Goal: Task Accomplishment & Management: Manage account settings

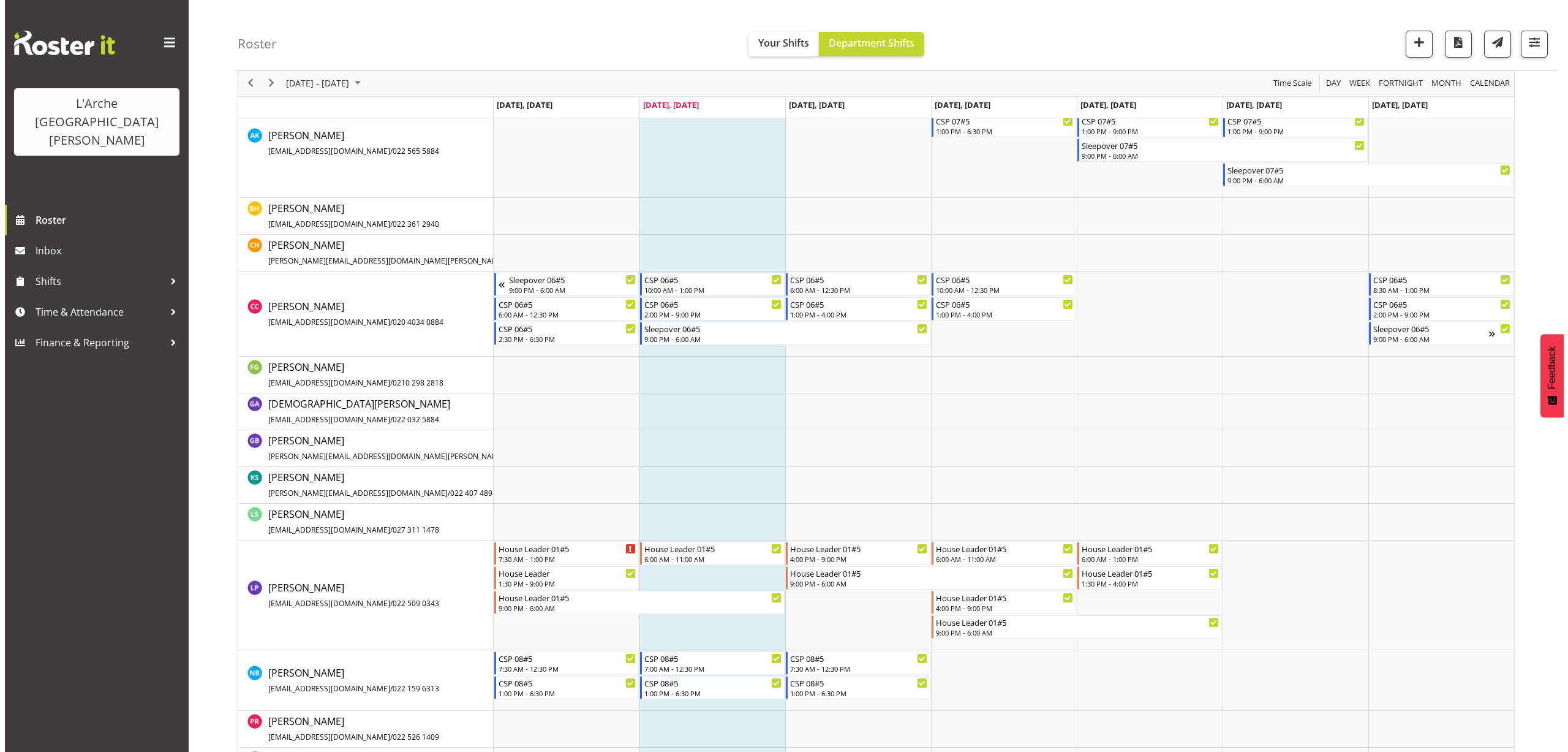
scroll to position [368, 0]
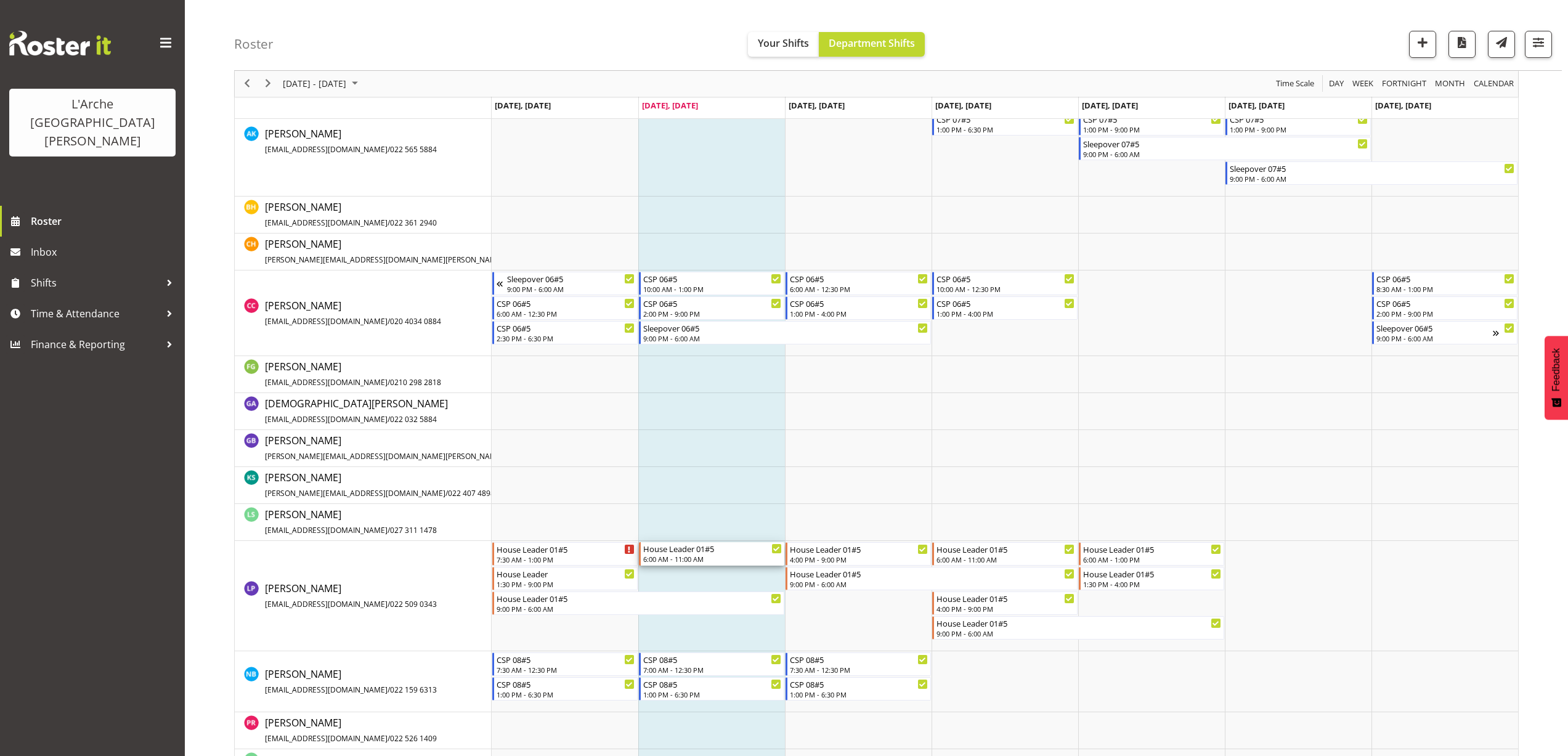
click at [664, 560] on div "6:00 AM - 11:00 AM" at bounding box center [713, 558] width 139 height 10
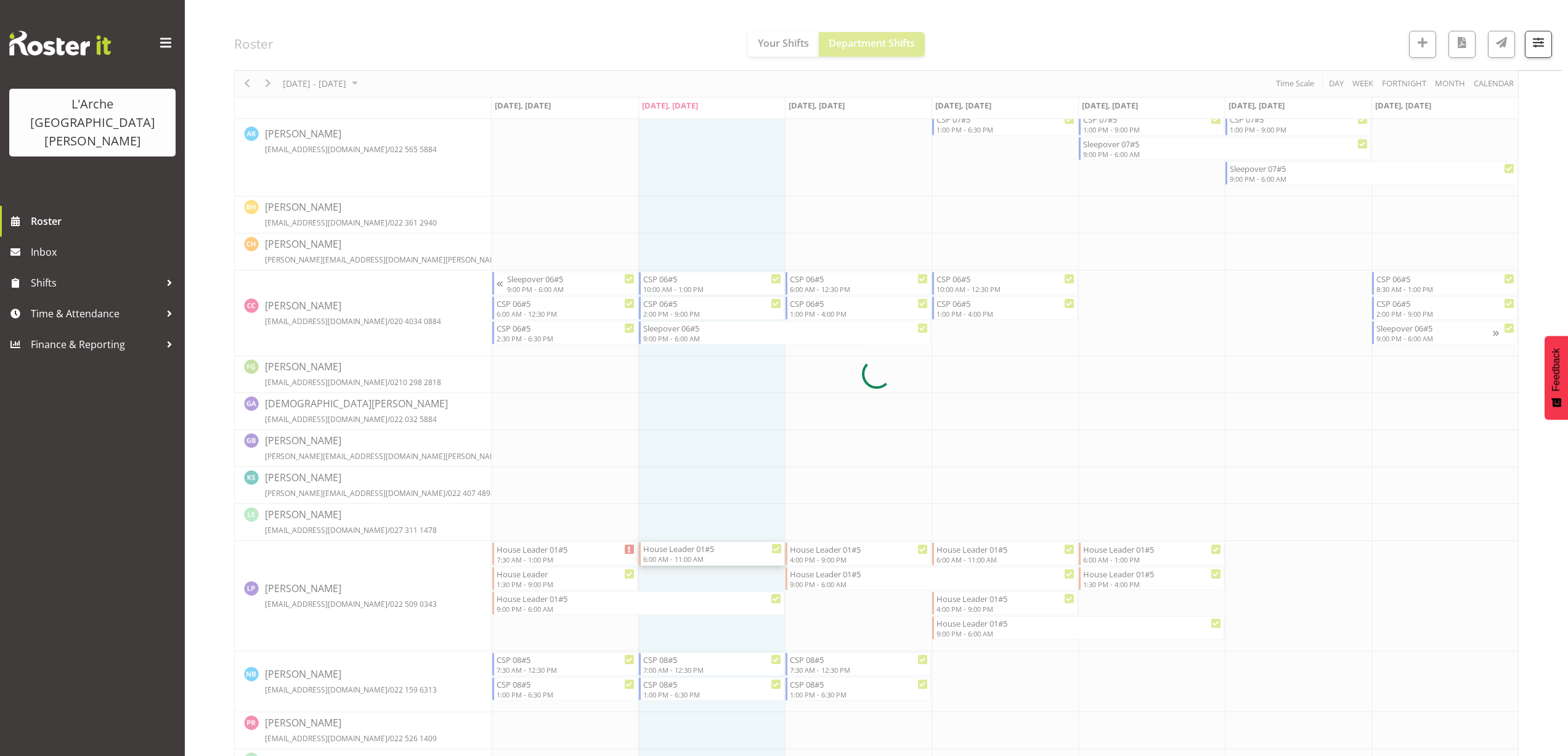
select select
select select "7"
select select "2025"
select select "11"
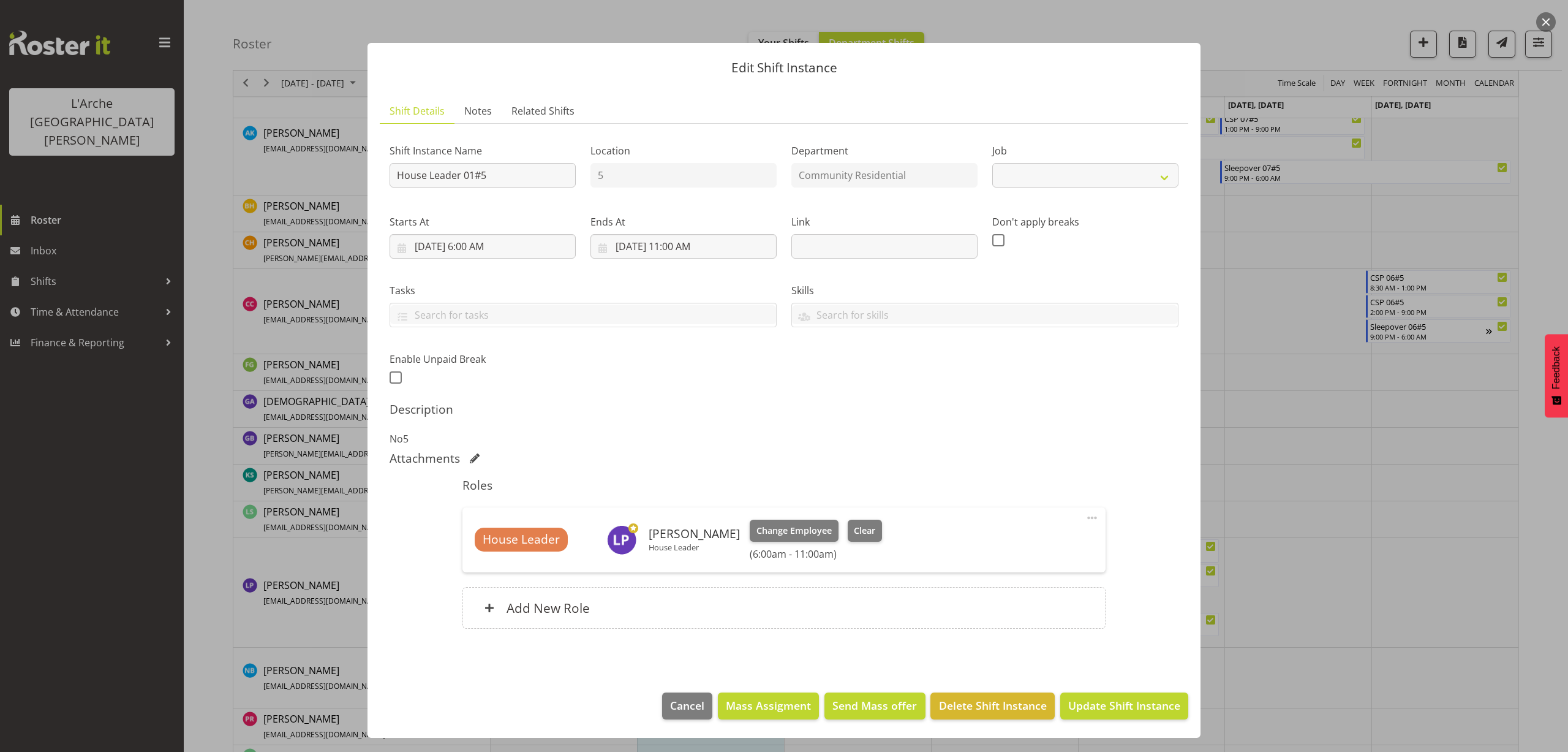
select select "1"
click at [684, 242] on input "[DATE] 11:00 AM" at bounding box center [684, 246] width 186 height 25
click at [682, 507] on select "00 01 02 03 04 05 06 07 08 09 10 11 12 13 14 15 16 17 18 19 20 21 22 23" at bounding box center [684, 506] width 28 height 25
select select "13"
click at [670, 494] on select "00 01 02 03 04 05 06 07 08 09 10 11 12 13 14 15 16 17 18 19 20 21 22 23" at bounding box center [684, 506] width 28 height 25
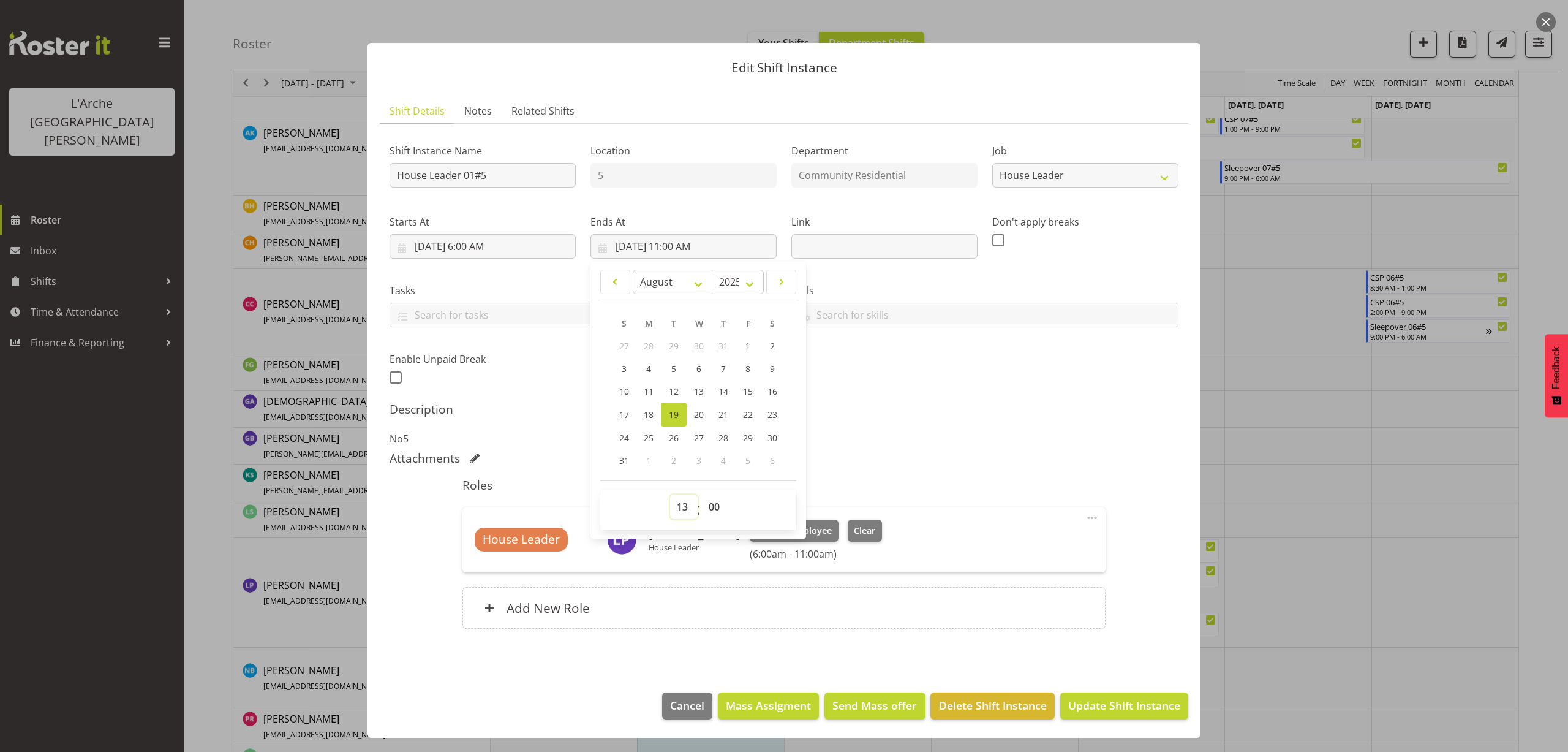
type input "[DATE] 1:00 PM"
click at [712, 506] on select "00 01 02 03 04 05 06 07 08 09 10 11 12 13 14 15 16 17 18 19 20 21 22 23 24 25 2…" at bounding box center [716, 506] width 28 height 25
select select "30"
click at [702, 494] on select "00 01 02 03 04 05 06 07 08 09 10 11 12 13 14 15 16 17 18 19 20 21 22 23 24 25 2…" at bounding box center [716, 506] width 28 height 25
type input "[DATE] 1:30 PM"
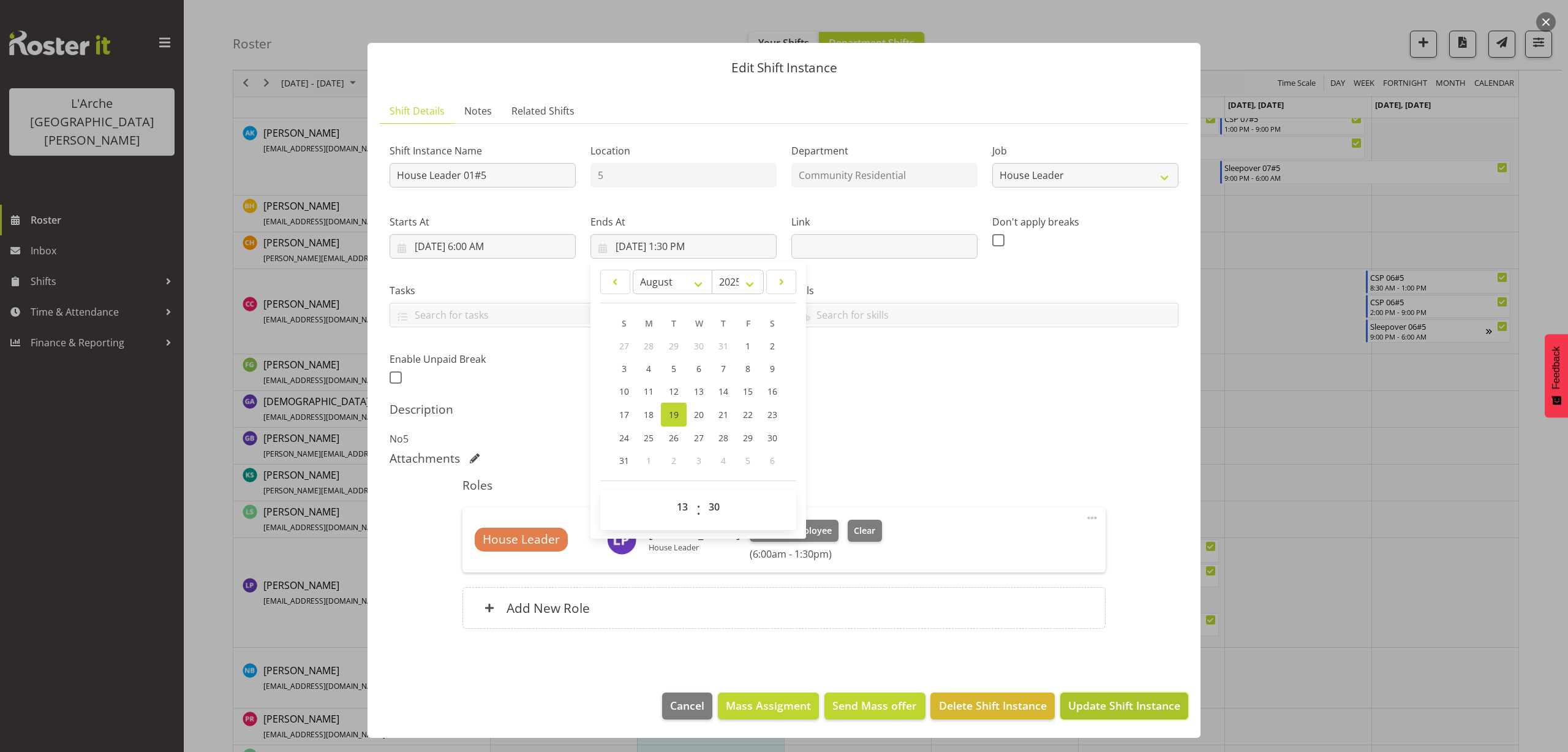
click at [1103, 705] on span "Update Shift Instance" at bounding box center [1124, 705] width 112 height 16
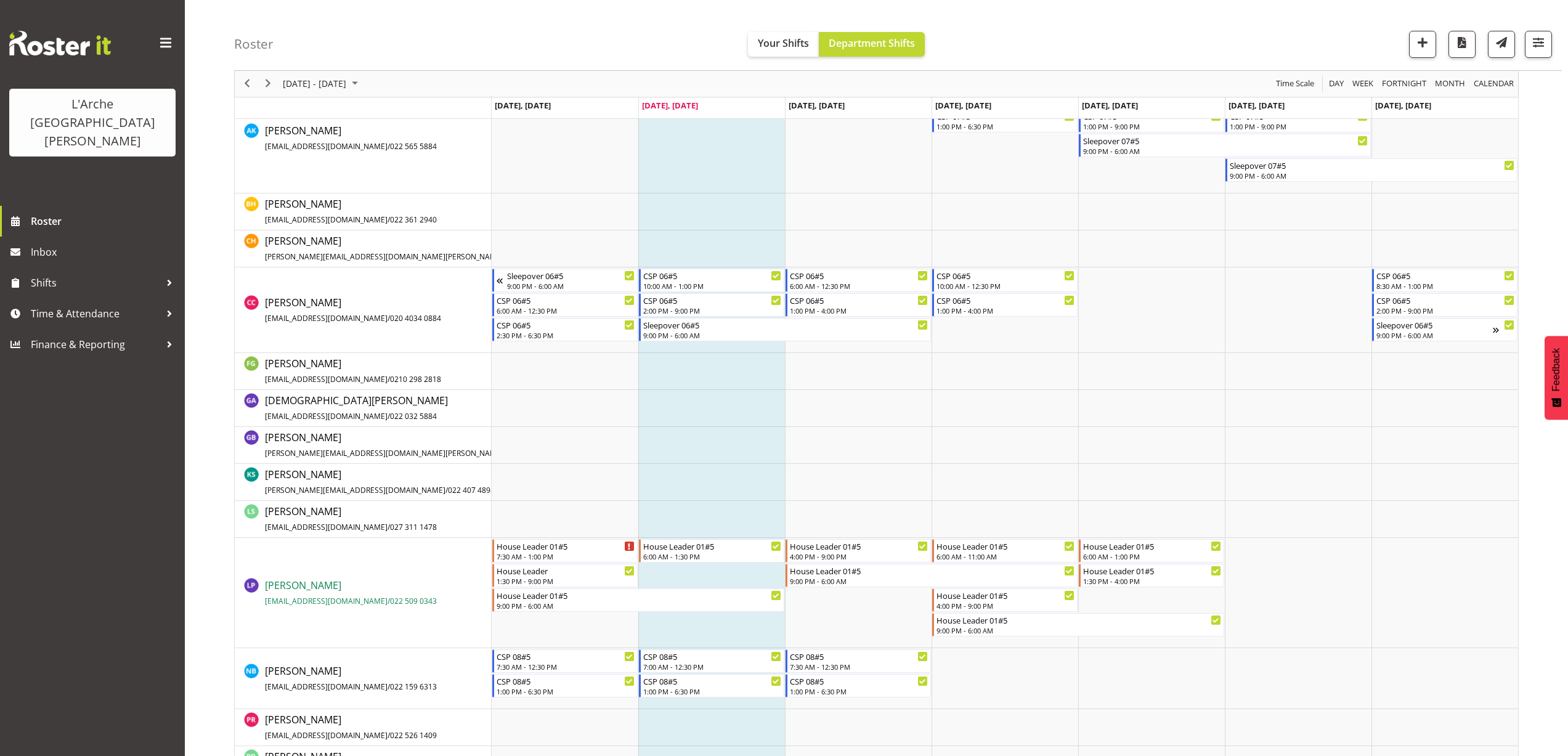
scroll to position [372, 0]
click at [273, 85] on span "Next" at bounding box center [268, 84] width 15 height 16
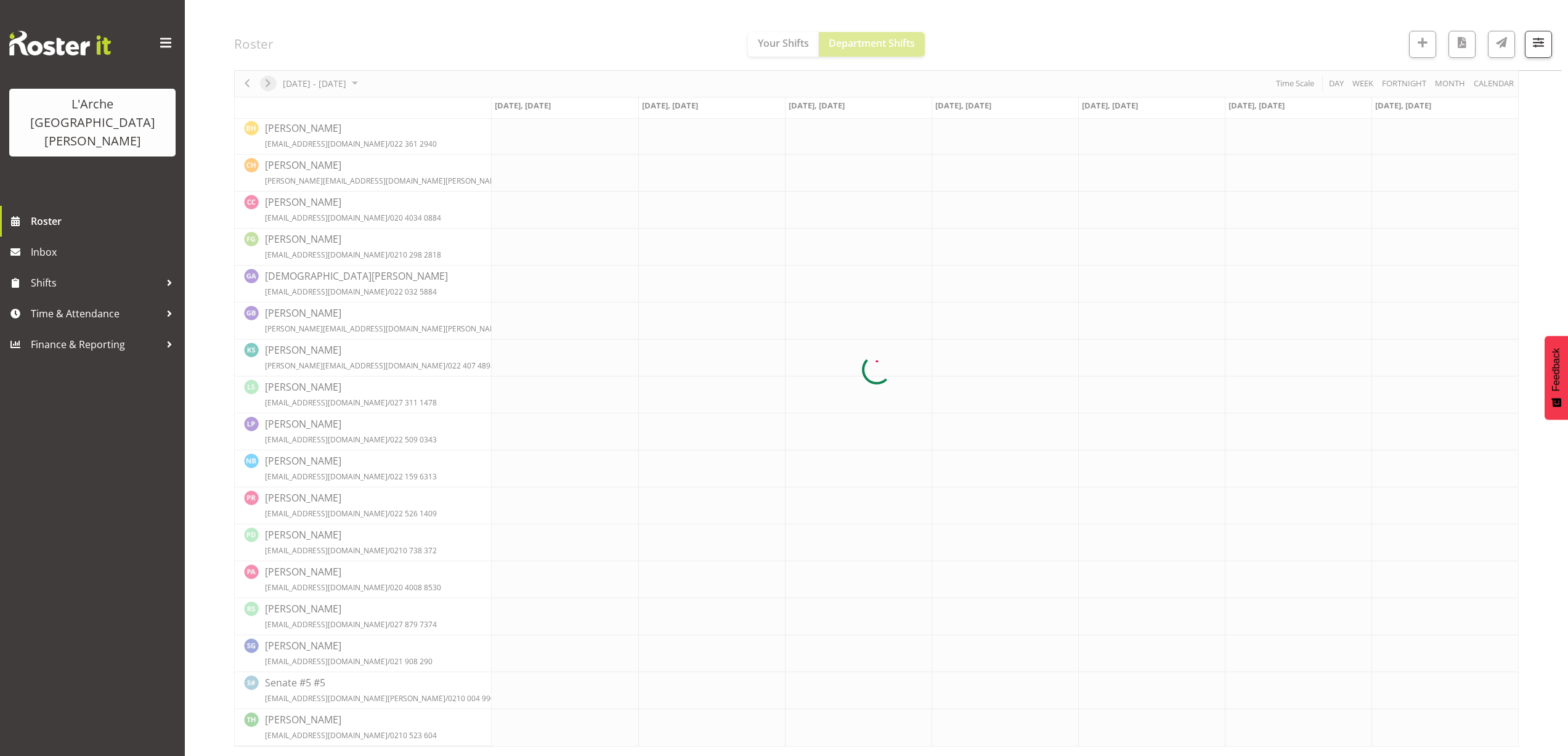
scroll to position [0, 0]
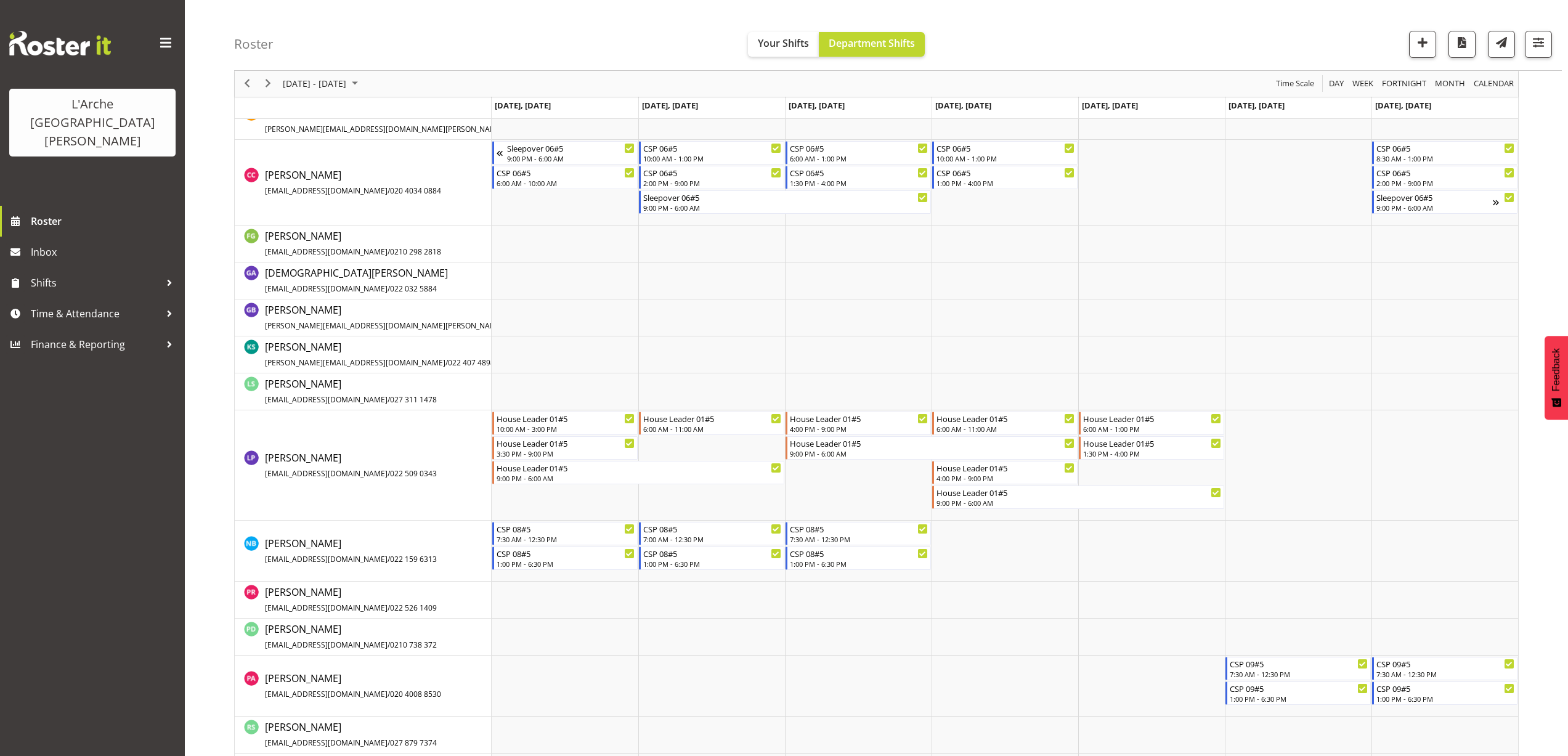
scroll to position [431, 0]
